Goal: Transaction & Acquisition: Purchase product/service

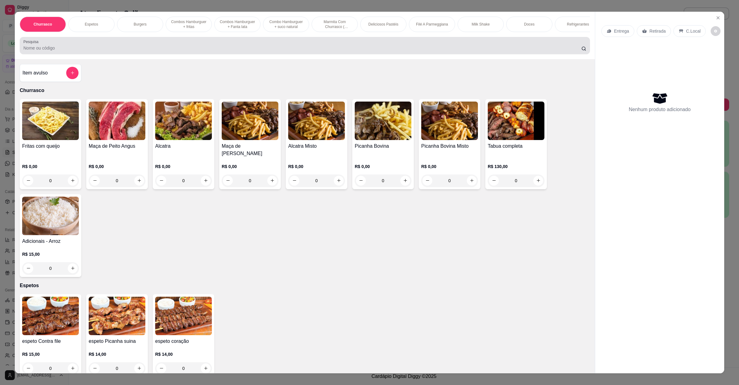
click at [85, 51] on input "Pesquisa" at bounding box center [302, 48] width 558 height 6
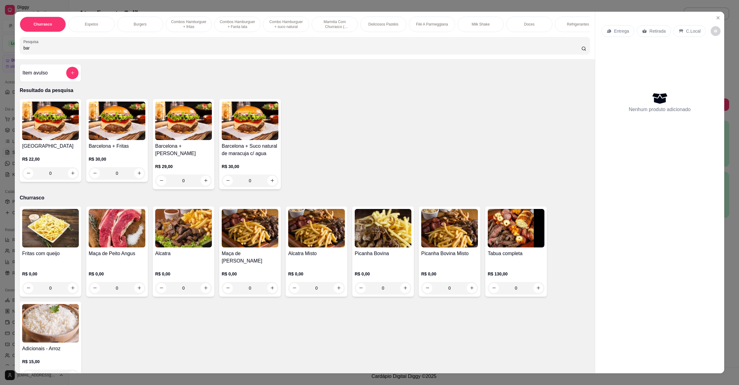
type input "bar"
click at [78, 94] on p "Resultado da pesquisa" at bounding box center [305, 90] width 571 height 7
click at [46, 128] on img at bounding box center [50, 121] width 57 height 39
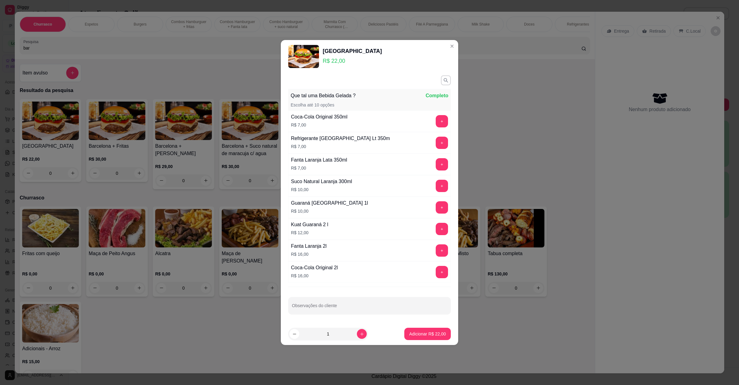
click at [330, 306] on div "Observações do cliente" at bounding box center [369, 305] width 163 height 17
type input "sem queijo"
click at [409, 335] on p "Adicionar R$ 22,00" at bounding box center [427, 334] width 37 height 6
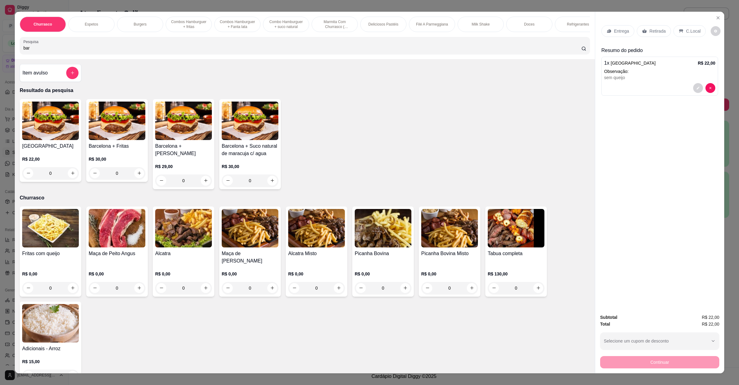
click at [620, 31] on p "Entrega" at bounding box center [621, 31] width 15 height 6
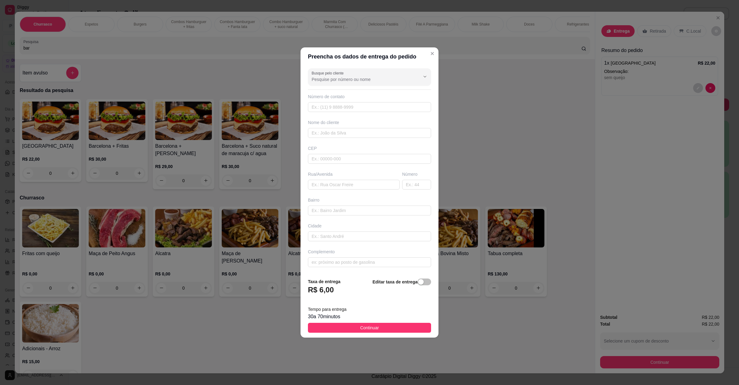
click at [355, 191] on div "Busque pelo cliente Número de contato Nome do cliente CEP Rua/[GEOGRAPHIC_DATA]" at bounding box center [370, 170] width 138 height 208
click at [358, 186] on input "text" at bounding box center [354, 185] width 92 height 10
paste input "[STREET_ADDRESS][PERSON_NAME][PERSON_NAME][DATE]"
type input "[STREET_ADDRESS][PERSON_NAME][PERSON_NAME][DATE]"
click at [378, 329] on button "Continuar" at bounding box center [369, 328] width 123 height 10
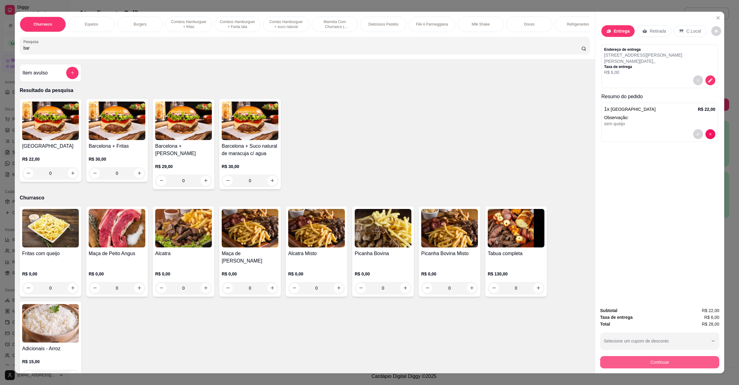
click at [659, 365] on button "Continuar" at bounding box center [659, 362] width 119 height 12
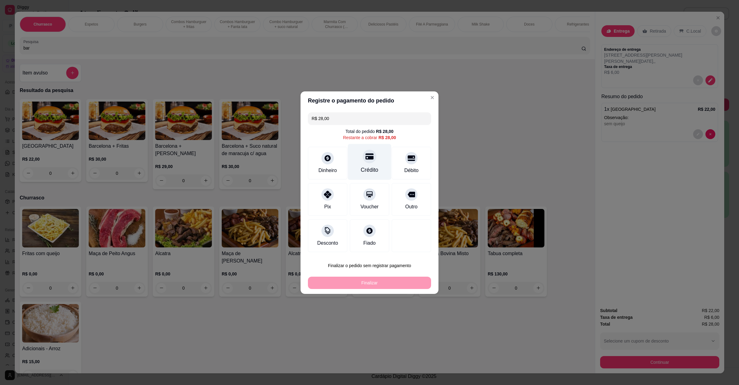
click at [365, 164] on div "Crédito" at bounding box center [369, 162] width 43 height 36
type input "R$ 0,00"
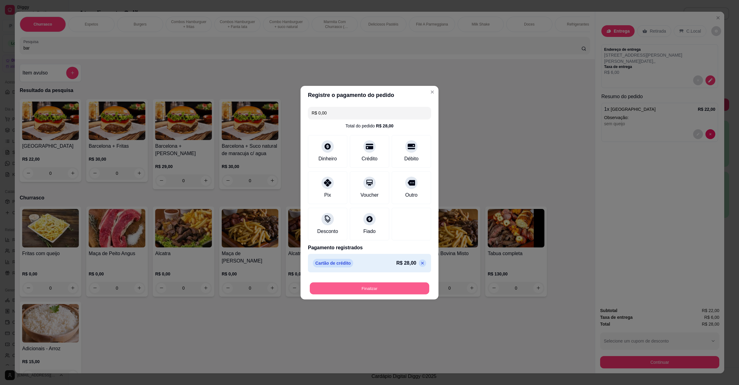
click at [382, 288] on button "Finalizar" at bounding box center [370, 288] width 120 height 12
